Goal: Task Accomplishment & Management: Use online tool/utility

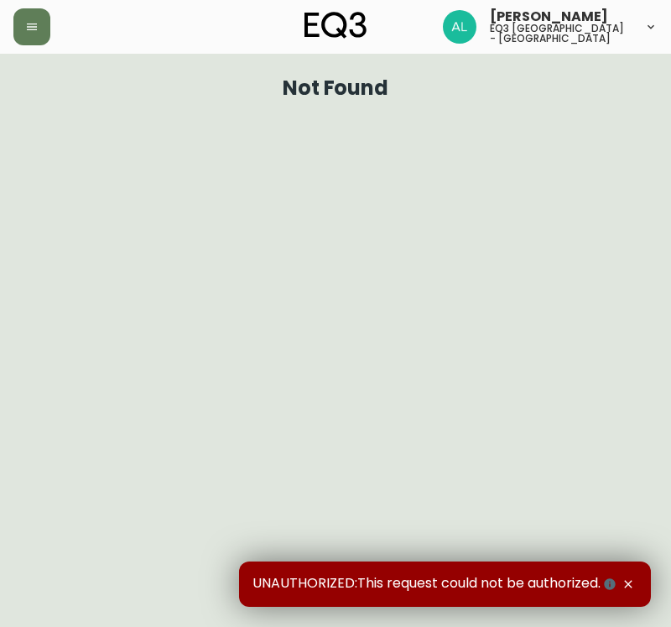
drag, startPoint x: 33, startPoint y: 28, endPoint x: 50, endPoint y: 40, distance: 21.0
click at [33, 28] on icon "button" at bounding box center [31, 26] width 13 height 13
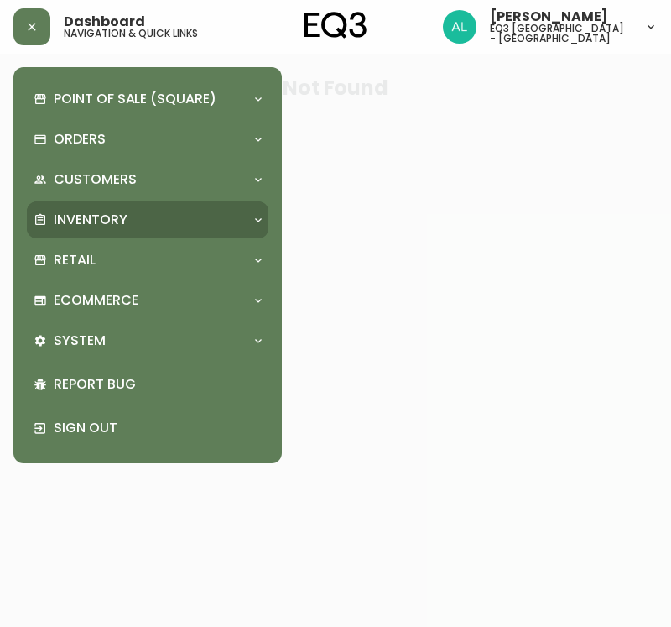
click at [103, 211] on p "Inventory" at bounding box center [91, 220] width 74 height 18
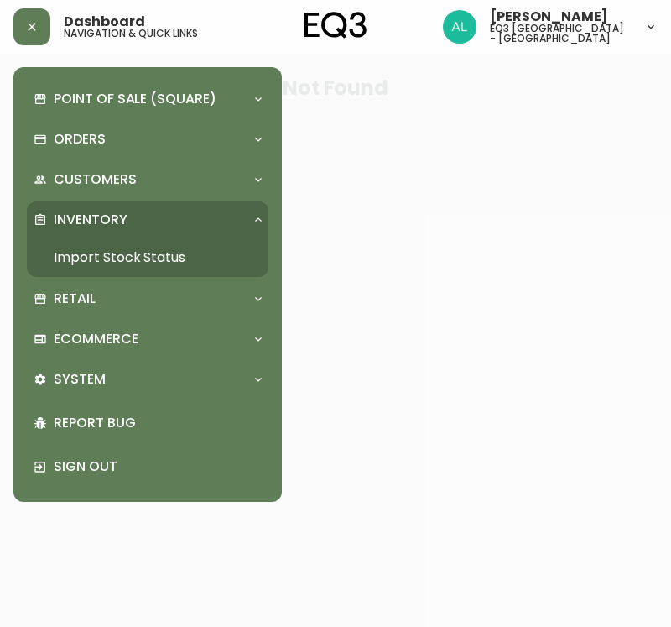
click at [99, 258] on link "Import Stock Status" at bounding box center [148, 257] width 242 height 39
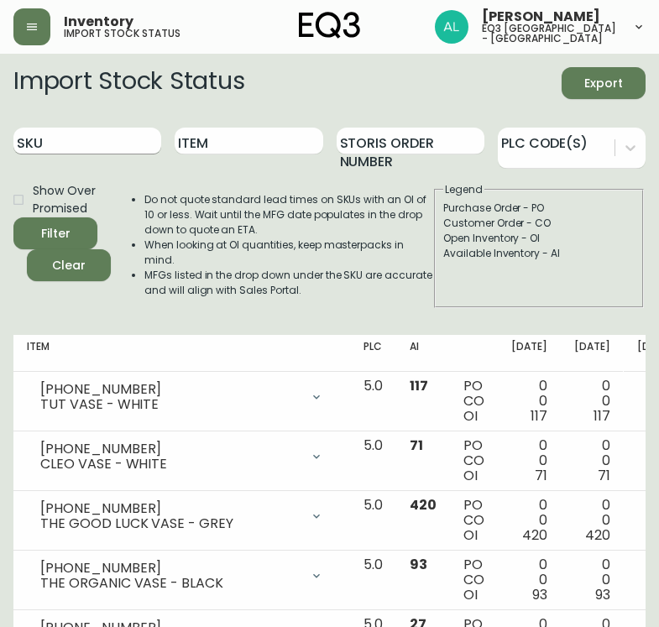
click at [107, 133] on input "SKU" at bounding box center [87, 141] width 148 height 27
paste input "[PHONE_NUMBER]"
type input "[PHONE_NUMBER]"
click at [13, 217] on button "Filter" at bounding box center [55, 233] width 84 height 32
click at [99, 138] on input "SKU" at bounding box center [87, 141] width 148 height 27
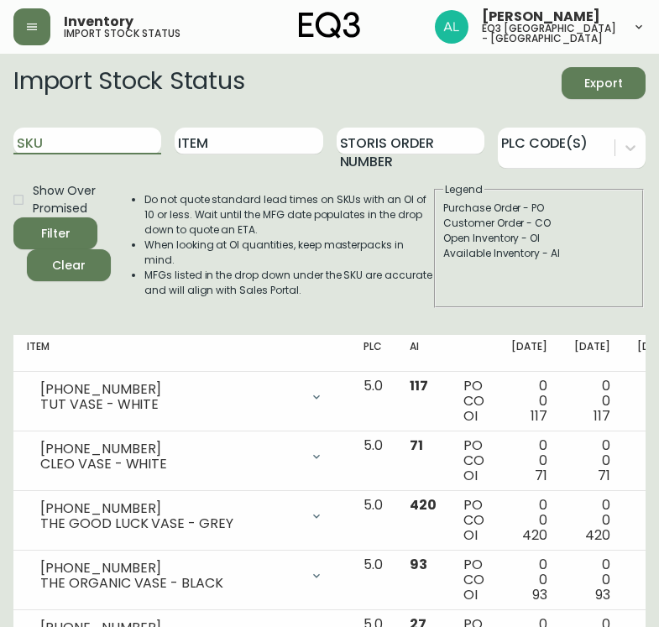
paste input "[PHONE_NUMBER]"
click at [13, 217] on button "Filter" at bounding box center [55, 233] width 84 height 32
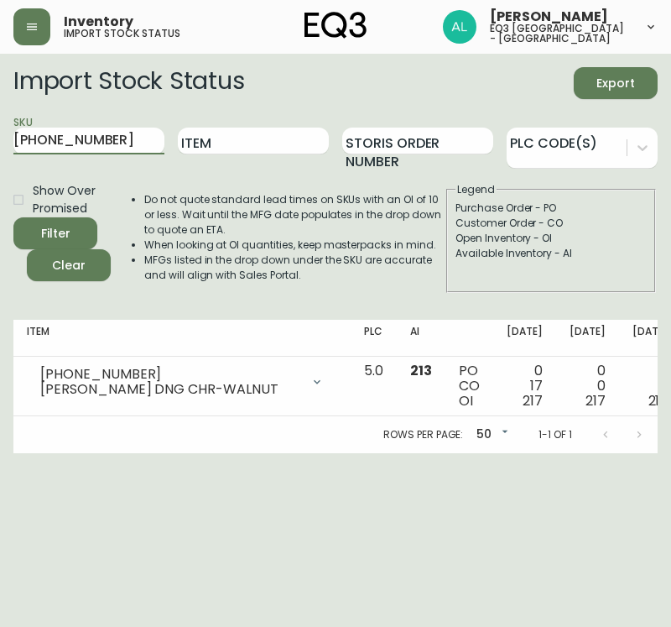
drag, startPoint x: 0, startPoint y: 139, endPoint x: 98, endPoint y: 155, distance: 99.5
click at [0, 140] on main "Import Stock Status Export SKU [PHONE_NUMBER] Item Storis Order Number PLC Code…" at bounding box center [335, 253] width 671 height 399
paste input "850"
type input "[PHONE_NUMBER]"
click at [13, 217] on button "Filter" at bounding box center [55, 233] width 84 height 32
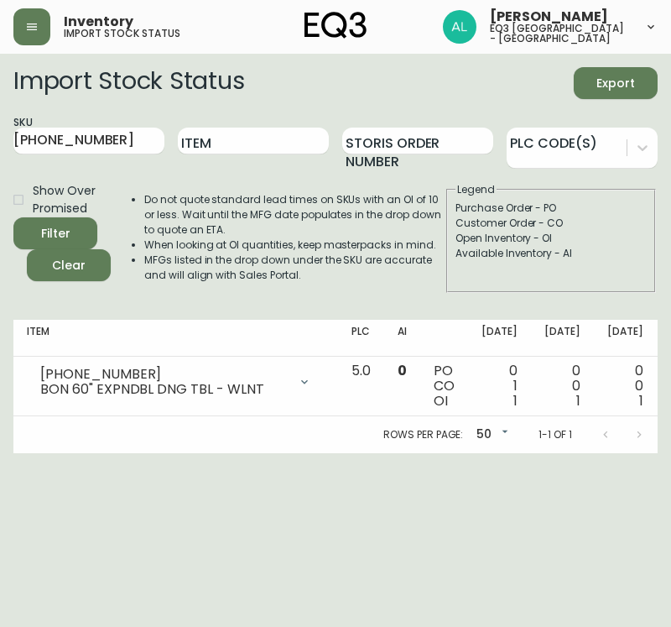
drag, startPoint x: 324, startPoint y: 466, endPoint x: 335, endPoint y: 446, distance: 22.9
click at [327, 453] on html "Inventory import stock status [PERSON_NAME] eq3 [GEOGRAPHIC_DATA] - st laurent …" at bounding box center [335, 226] width 671 height 453
